Goal: Information Seeking & Learning: Learn about a topic

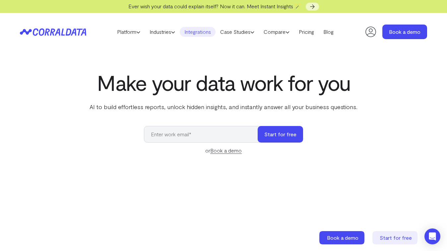
click at [190, 30] on link "Integrations" at bounding box center [198, 32] width 36 height 10
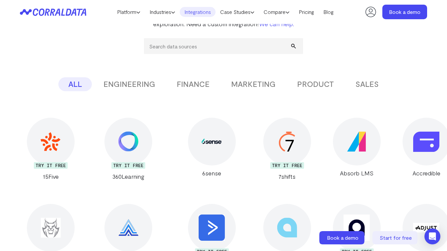
scroll to position [101, 0]
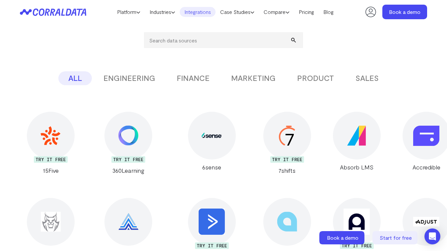
click at [203, 43] on input "search" at bounding box center [223, 40] width 159 height 16
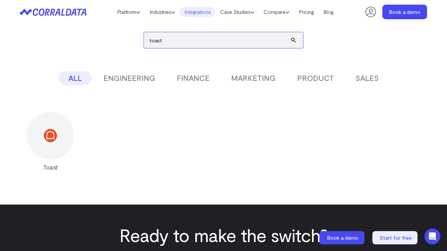
type input "toast"
click at [49, 144] on div at bounding box center [51, 136] width 48 height 48
